Goal: Task Accomplishment & Management: Manage account settings

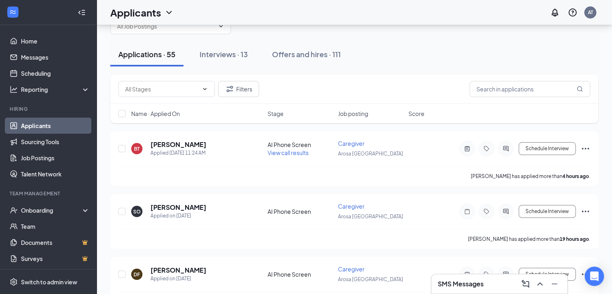
scroll to position [22, 0]
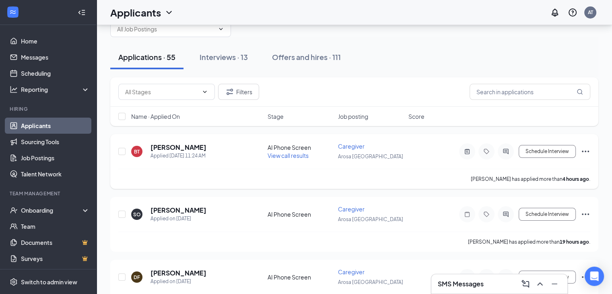
click at [274, 155] on span "View call results" at bounding box center [288, 155] width 41 height 7
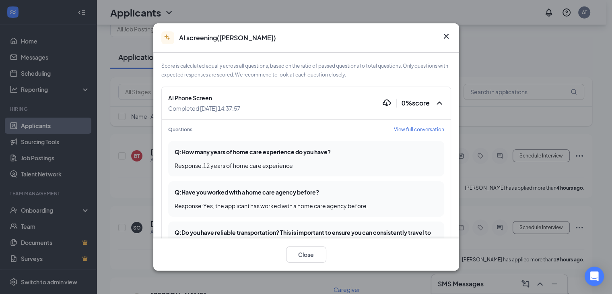
click at [444, 34] on icon "Cross" at bounding box center [446, 36] width 5 height 5
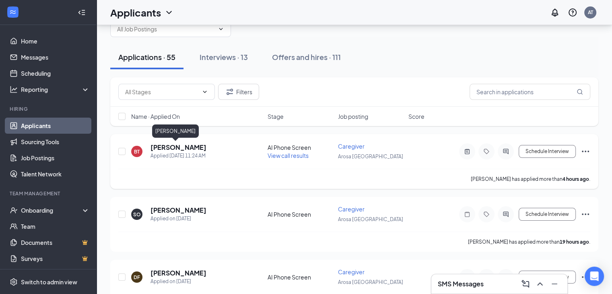
click at [167, 145] on h5 "[PERSON_NAME]" at bounding box center [179, 147] width 56 height 9
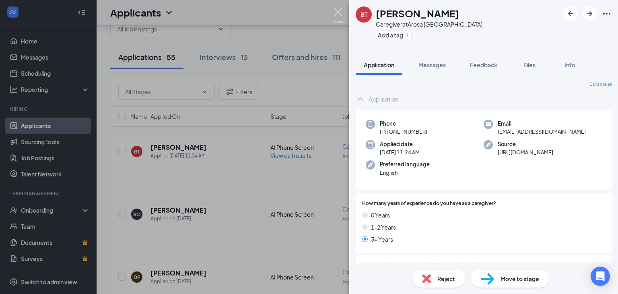
click at [333, 9] on img at bounding box center [338, 16] width 10 height 16
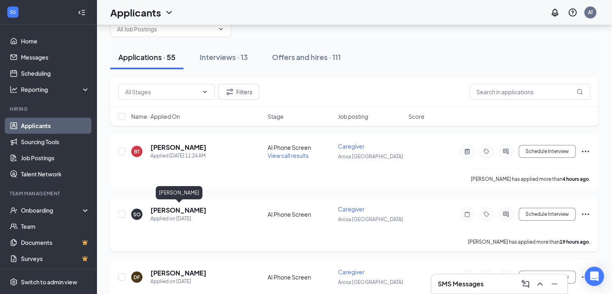
click at [188, 210] on h5 "[PERSON_NAME]" at bounding box center [179, 210] width 56 height 9
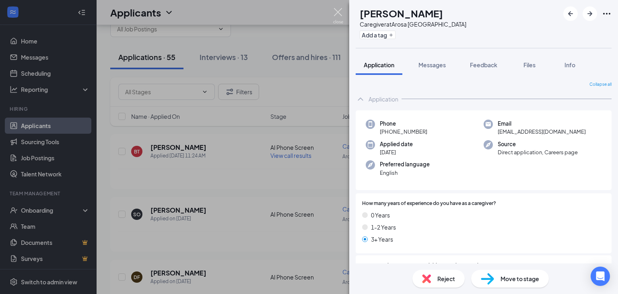
click at [339, 9] on img at bounding box center [338, 16] width 10 height 16
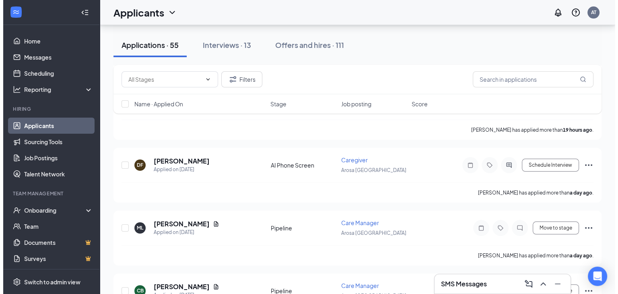
scroll to position [141, 0]
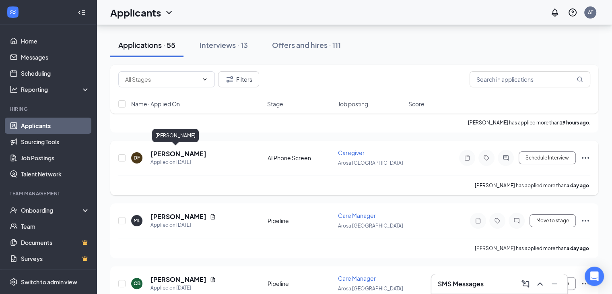
click at [167, 150] on h5 "[PERSON_NAME]" at bounding box center [179, 153] width 56 height 9
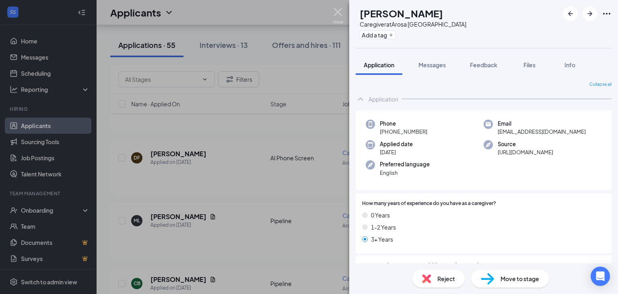
click at [338, 12] on img at bounding box center [338, 16] width 10 height 16
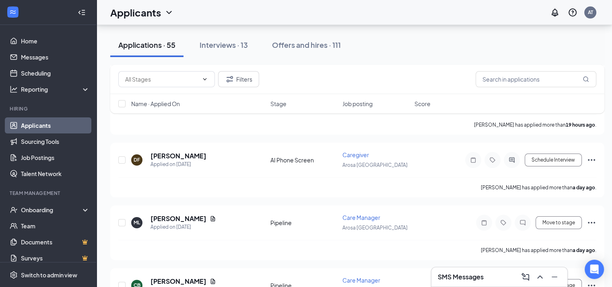
scroll to position [137, 0]
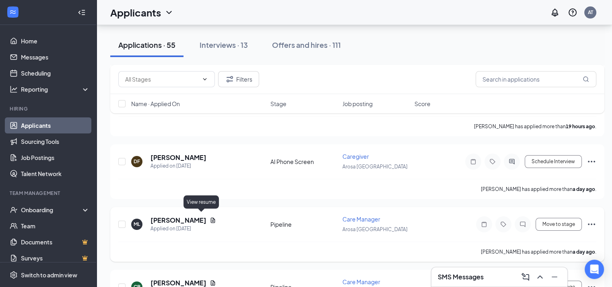
click at [211, 218] on icon "Document" at bounding box center [213, 220] width 4 height 5
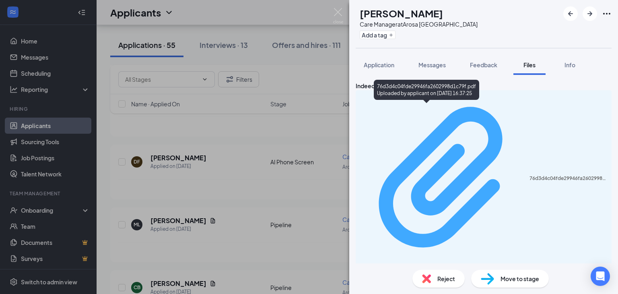
click at [530, 175] on div "76d3d4c04fde29946fa2602998d1c79f.pdf" at bounding box center [568, 178] width 77 height 6
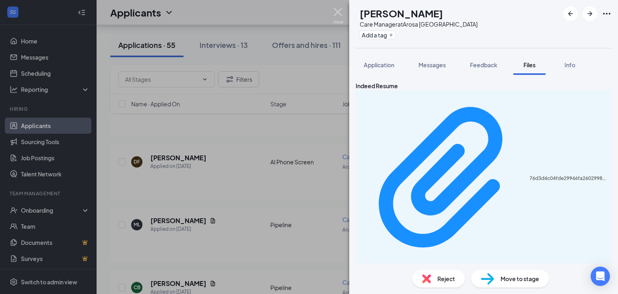
click at [338, 8] on img at bounding box center [338, 16] width 10 height 16
